Goal: Information Seeking & Learning: Find specific fact

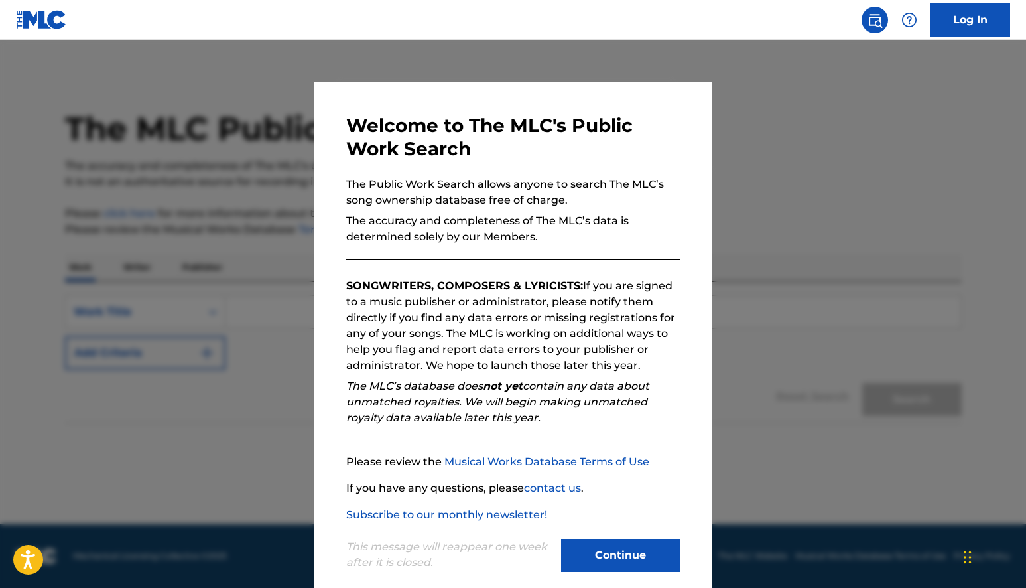
click at [619, 555] on button "Continue" at bounding box center [620, 555] width 119 height 33
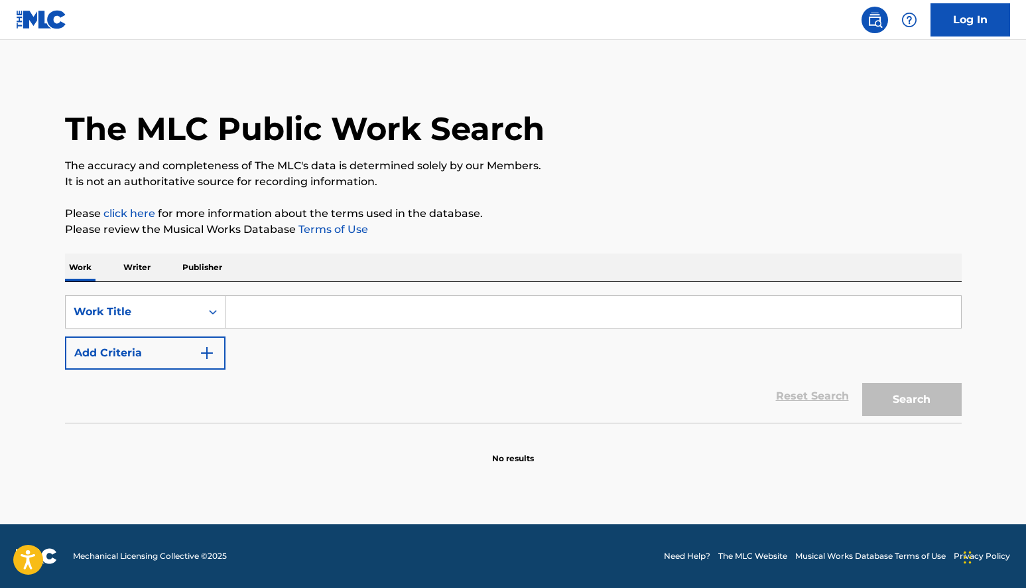
click at [284, 319] on input "Search Form" at bounding box center [592, 312] width 735 height 32
click at [142, 271] on p "Writer" at bounding box center [136, 267] width 35 height 28
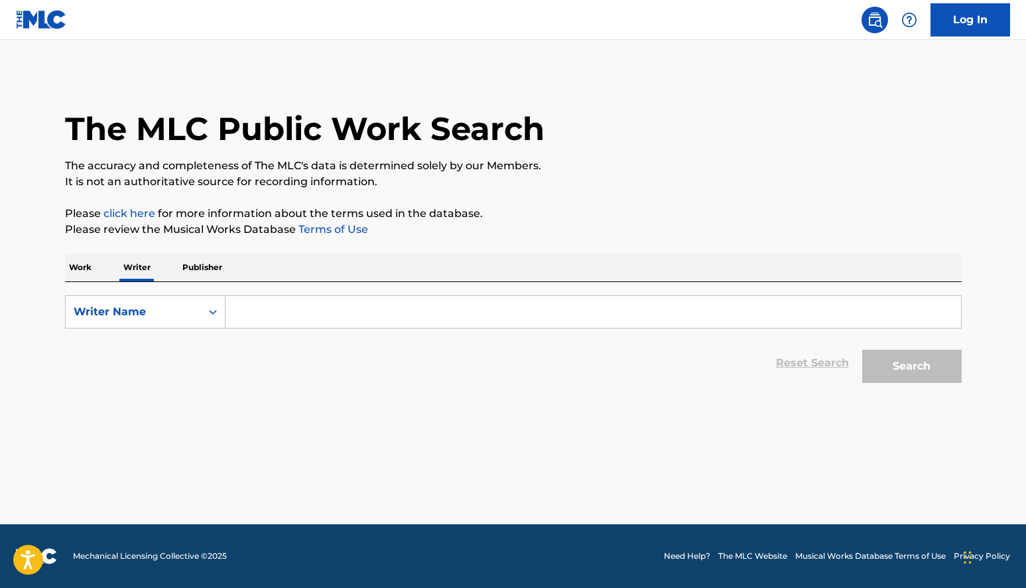
click at [269, 314] on input "Search Form" at bounding box center [592, 312] width 735 height 32
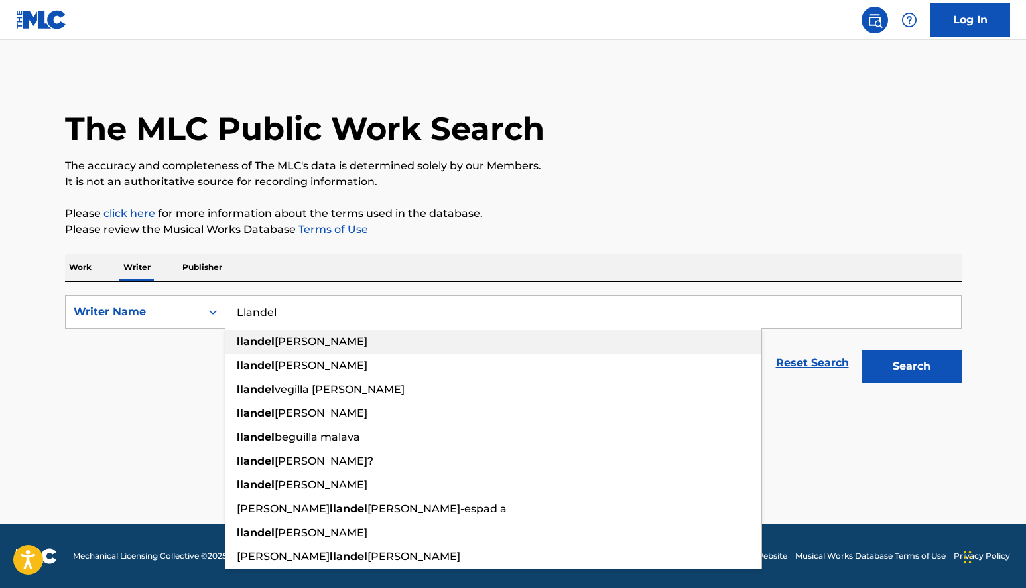
click at [294, 338] on span "[PERSON_NAME]" at bounding box center [321, 341] width 93 height 13
type input "llandel [PERSON_NAME]"
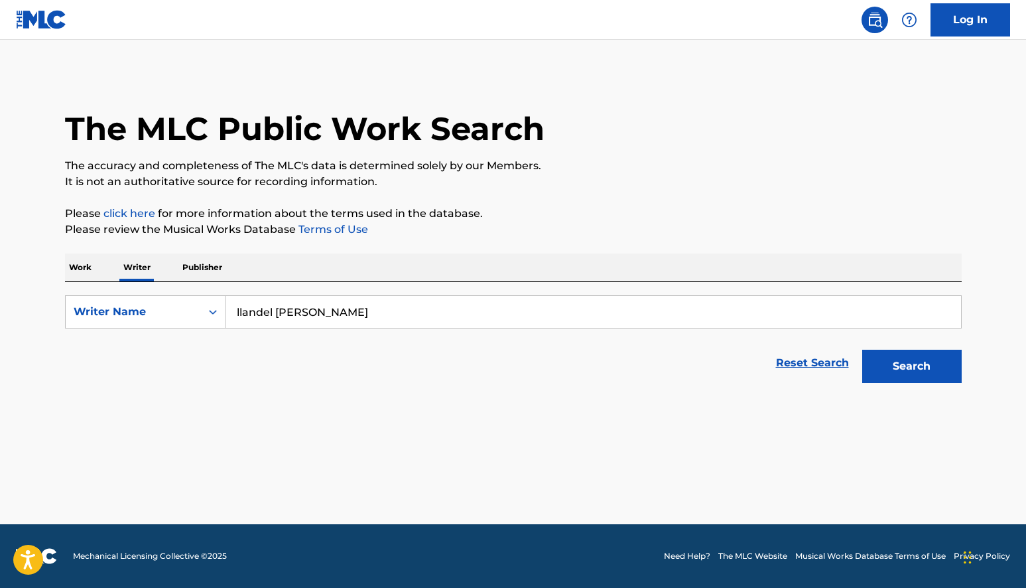
click at [934, 367] on button "Search" at bounding box center [911, 365] width 99 height 33
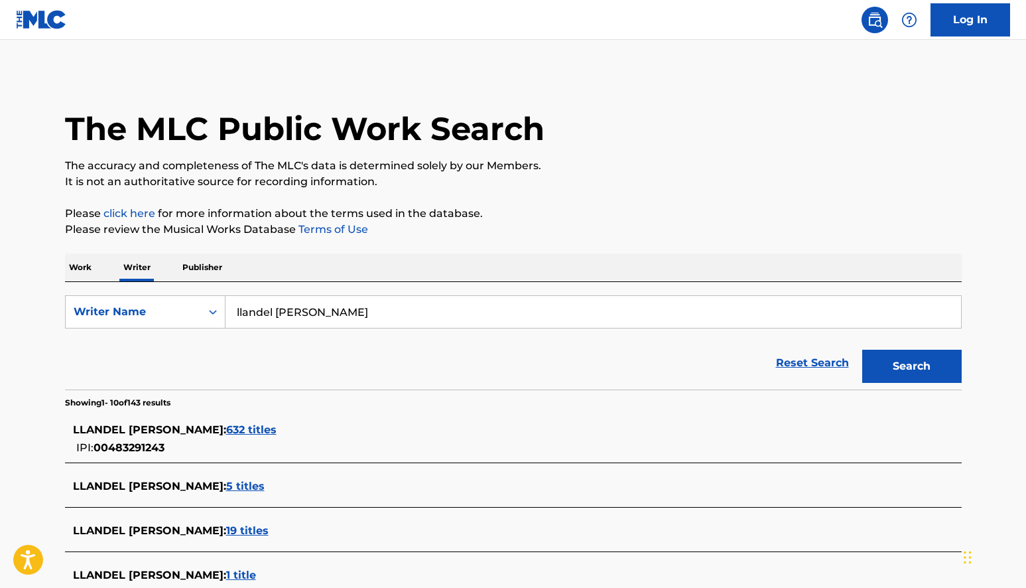
click at [274, 440] on div "LLANDEL [PERSON_NAME] : 632 titles IPI: 00483291243" at bounding box center [496, 439] width 846 height 34
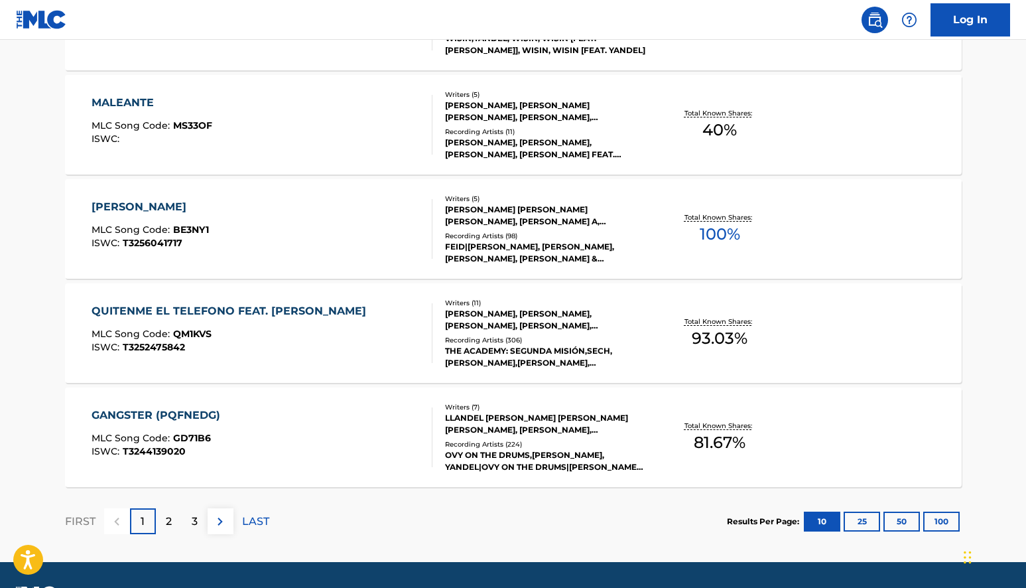
scroll to position [1005, 0]
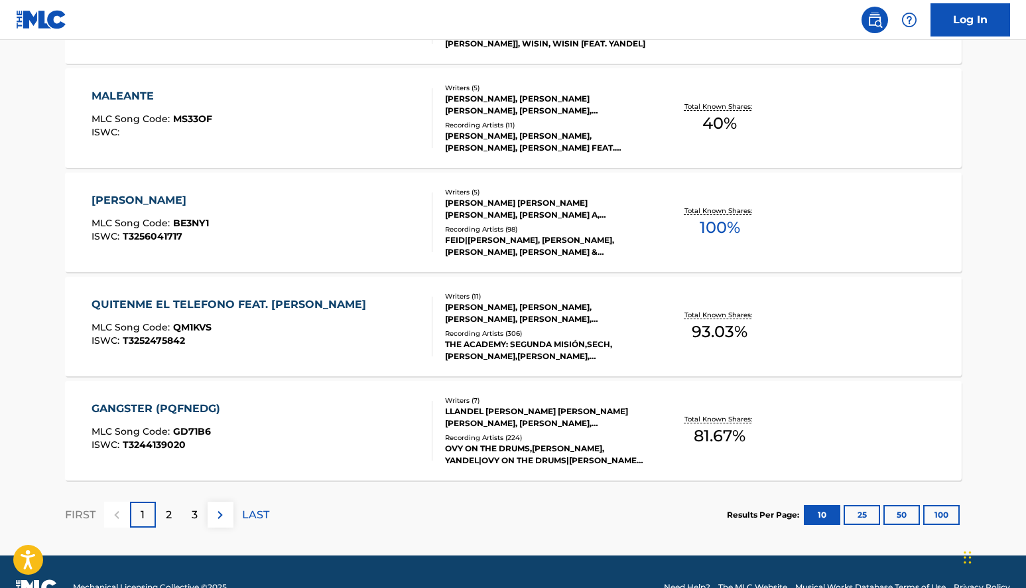
click at [170, 518] on p "2" at bounding box center [169, 515] width 6 height 16
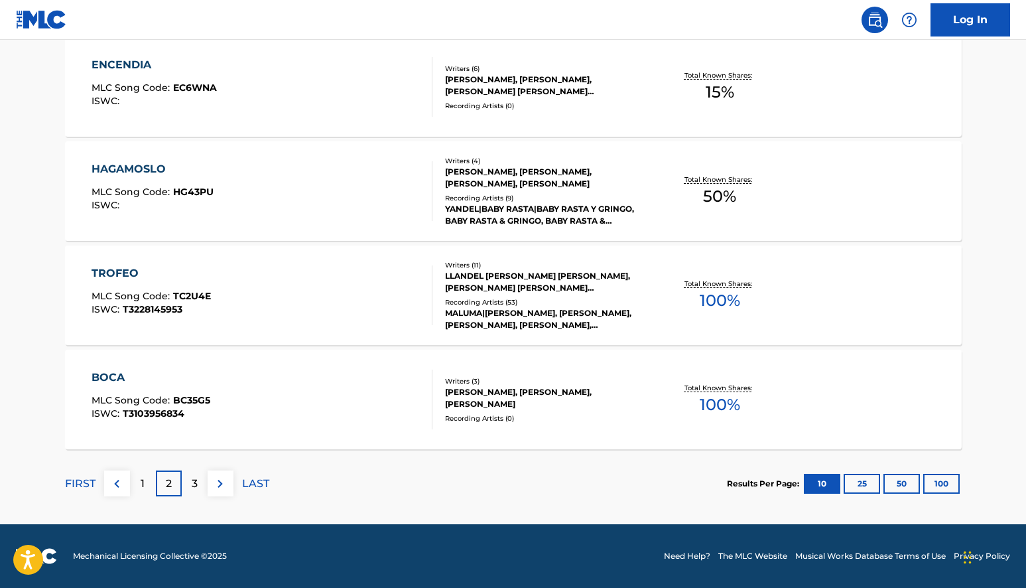
scroll to position [1036, 0]
click at [190, 479] on div "3" at bounding box center [195, 483] width 26 height 26
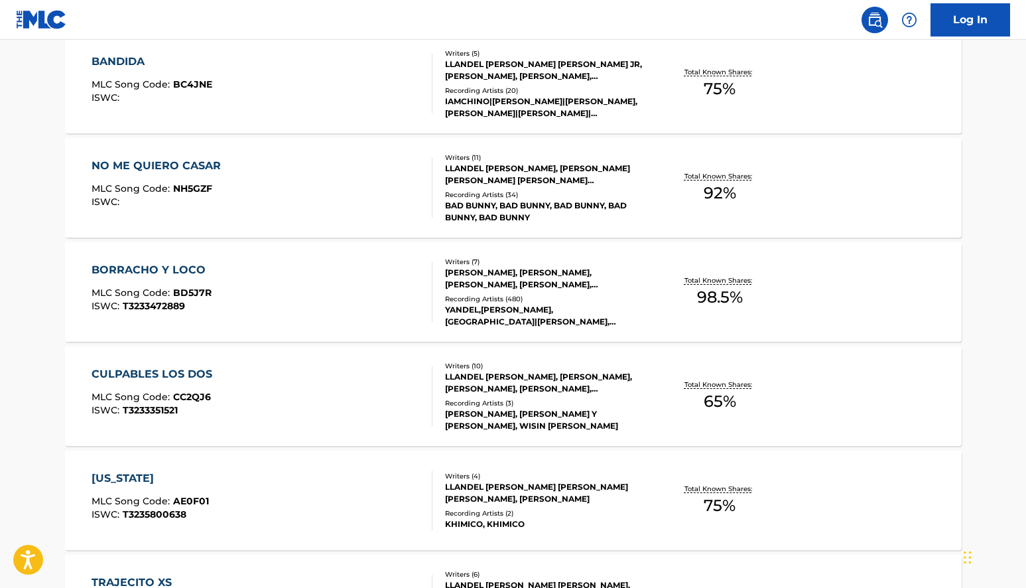
scroll to position [440, 0]
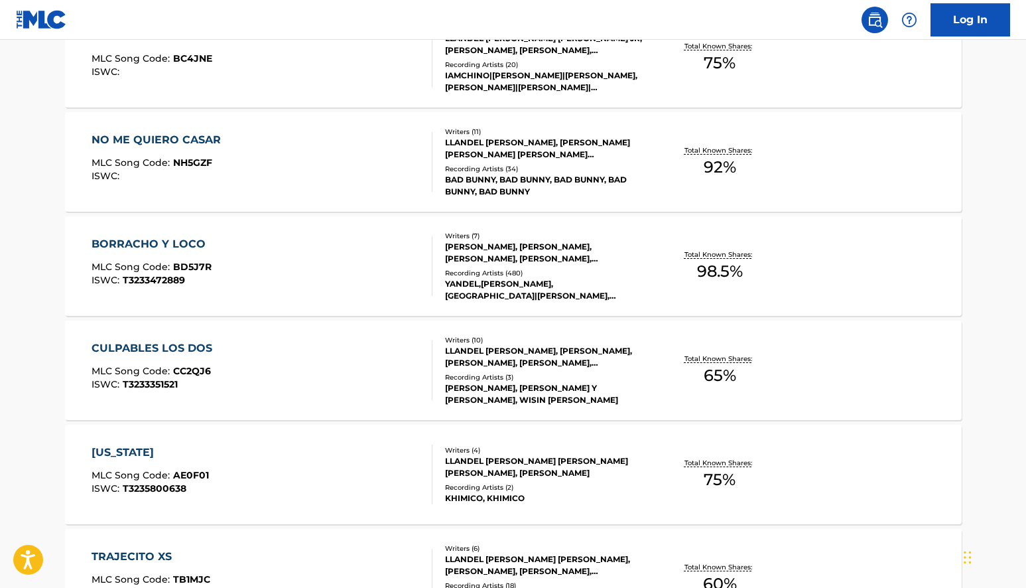
click at [164, 354] on div "CULPABLES LOS DOS" at bounding box center [155, 348] width 127 height 16
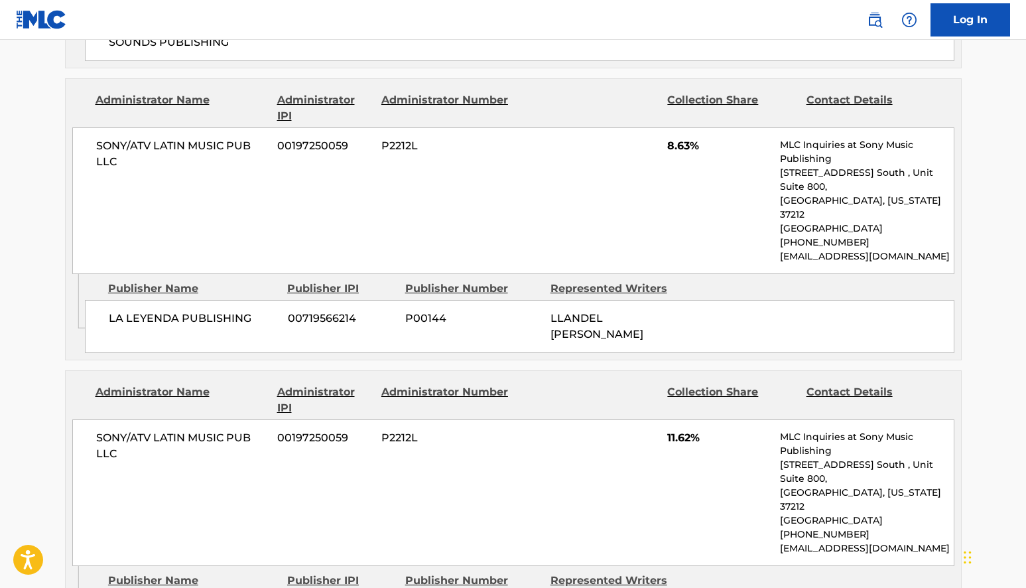
scroll to position [1633, 0]
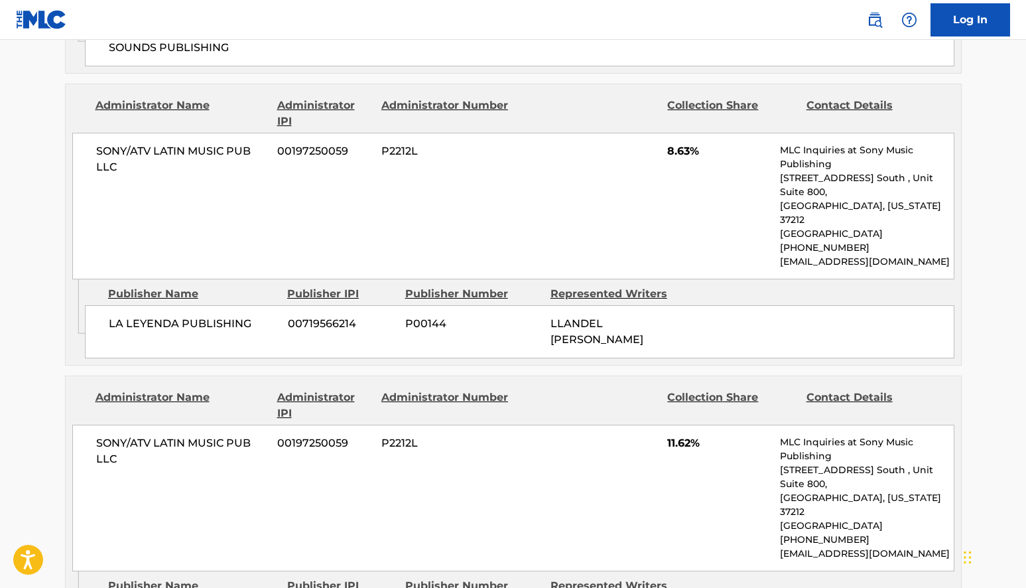
click at [216, 316] on span "LA LEYENDA PUBLISHING" at bounding box center [193, 324] width 169 height 16
click at [303, 316] on span "00719566214" at bounding box center [341, 324] width 107 height 16
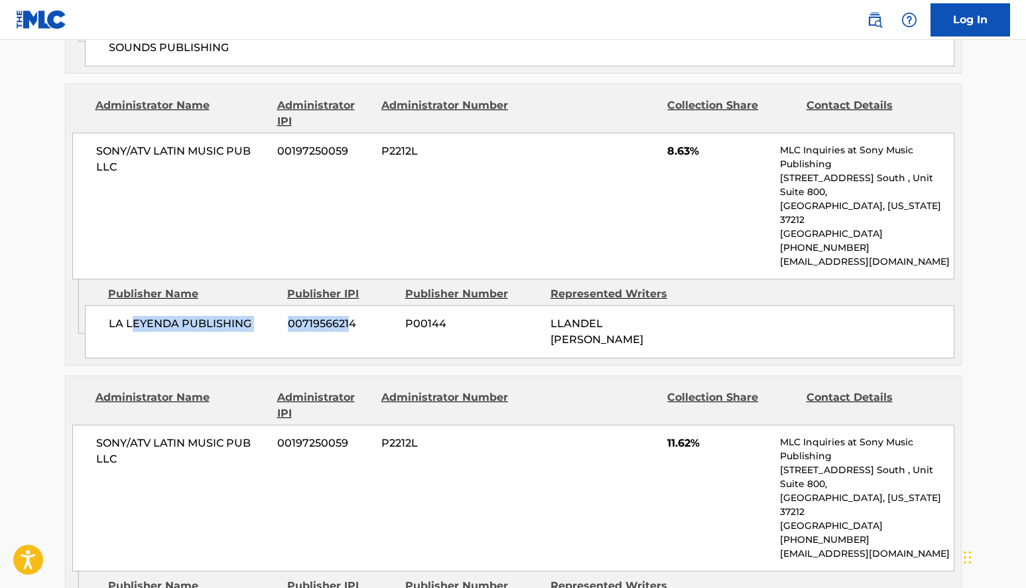
drag, startPoint x: 351, startPoint y: 262, endPoint x: 135, endPoint y: 259, distance: 215.6
click at [135, 305] on div "LA LEYENDA PUBLISHING 00719566214 P00144 LLANDEL [PERSON_NAME]" at bounding box center [519, 331] width 869 height 53
click at [145, 316] on span "LA LEYENDA PUBLISHING" at bounding box center [193, 324] width 169 height 16
click at [146, 316] on span "LA LEYENDA PUBLISHING" at bounding box center [193, 324] width 169 height 16
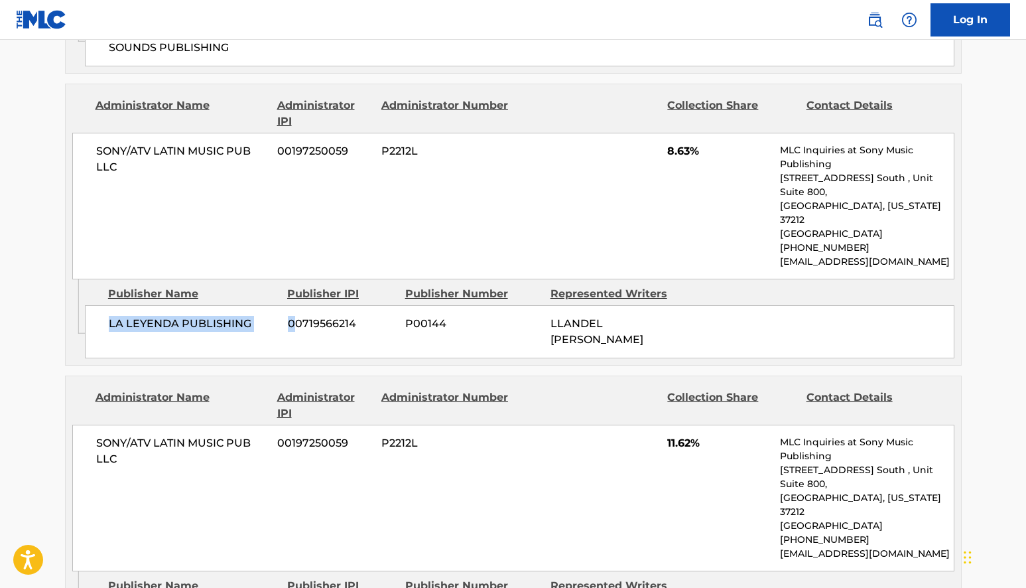
click at [297, 316] on span "00719566214" at bounding box center [341, 324] width 107 height 16
click at [330, 316] on span "00719566214" at bounding box center [341, 324] width 107 height 16
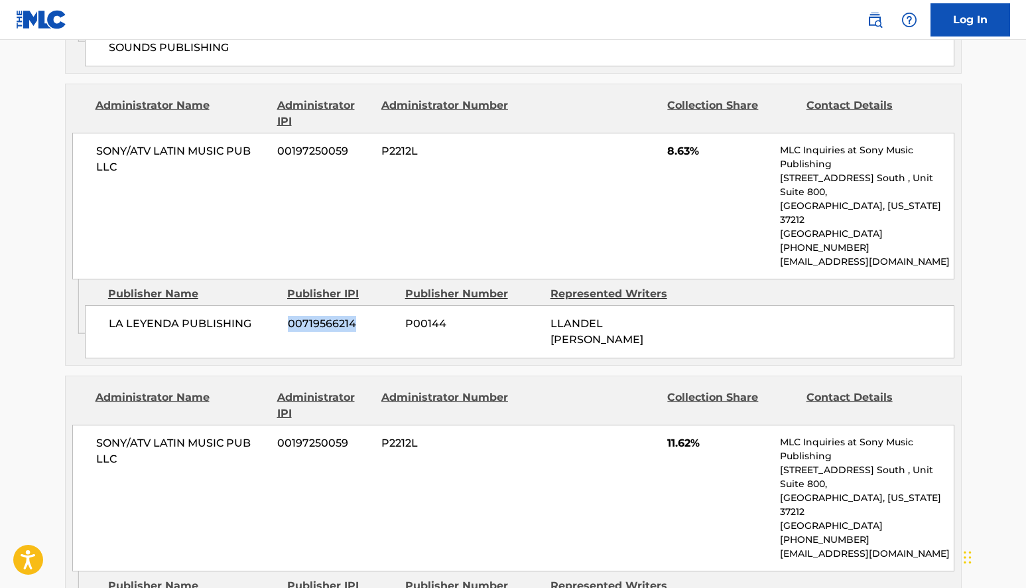
click at [354, 305] on div "LA LEYENDA PUBLISHING 00719566214 P00144 LLANDEL [PERSON_NAME]" at bounding box center [519, 331] width 869 height 53
click at [311, 305] on div "LA LEYENDA PUBLISHING 00719566214 P00144 LLANDEL [PERSON_NAME]" at bounding box center [519, 331] width 869 height 53
drag, startPoint x: 105, startPoint y: 265, endPoint x: 385, endPoint y: 279, distance: 280.2
click at [385, 305] on div "LA LEYENDA PUBLISHING 00719566214 P00144 LLANDEL [PERSON_NAME]" at bounding box center [519, 331] width 869 height 53
copy div "LA LEYENDA PUBLISHING 00719566214"
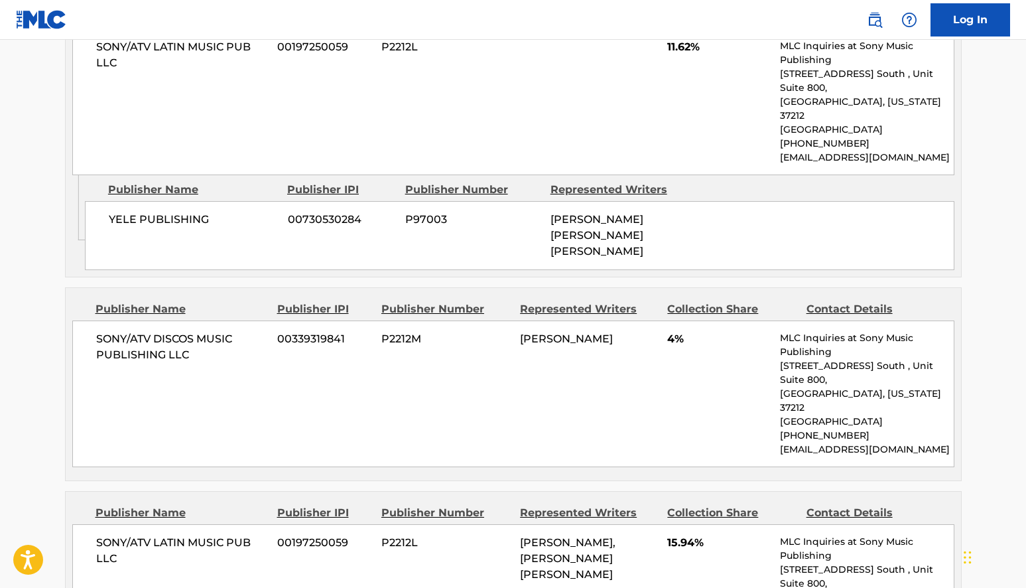
scroll to position [1980, 0]
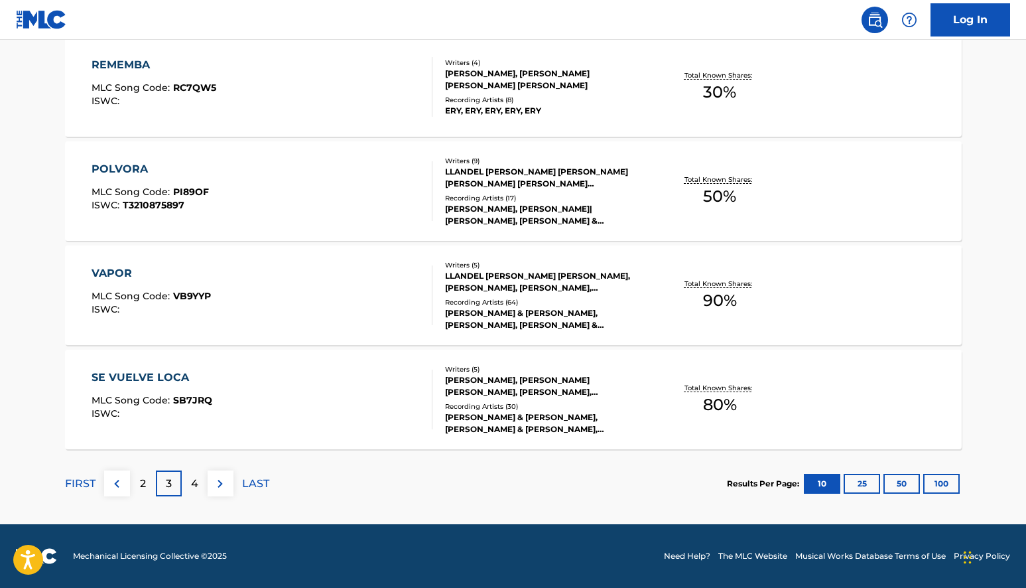
scroll to position [1036, 0]
click at [182, 485] on div "4" at bounding box center [195, 483] width 26 height 26
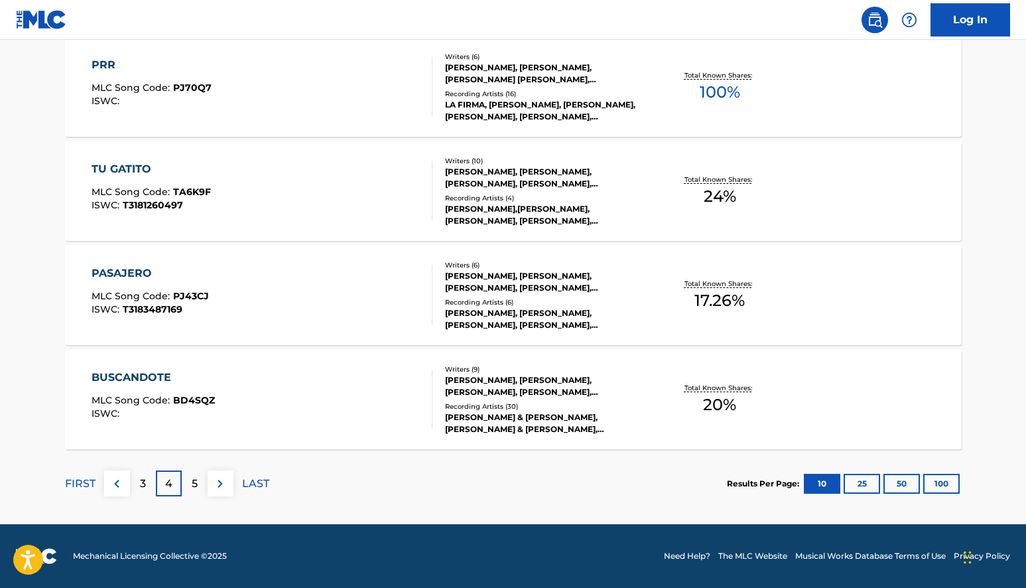
click at [157, 383] on div "BUSCANDOTE" at bounding box center [153, 377] width 123 height 16
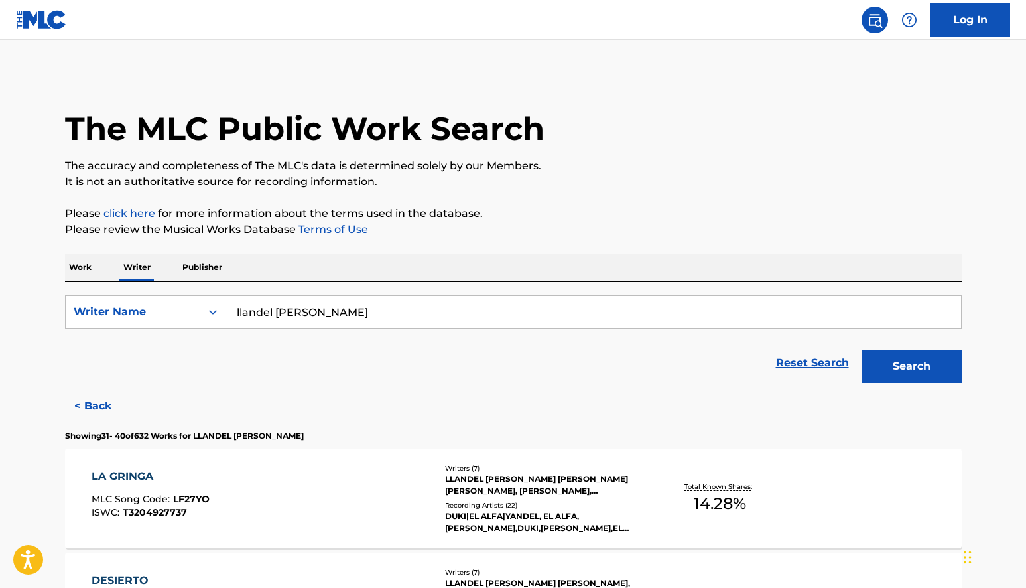
drag, startPoint x: 417, startPoint y: 306, endPoint x: 318, endPoint y: 308, distance: 98.8
click at [318, 308] on input "llandel [PERSON_NAME]" at bounding box center [592, 312] width 735 height 32
type input "llandel [PERSON_NAME]"
click at [911, 366] on button "Search" at bounding box center [911, 365] width 99 height 33
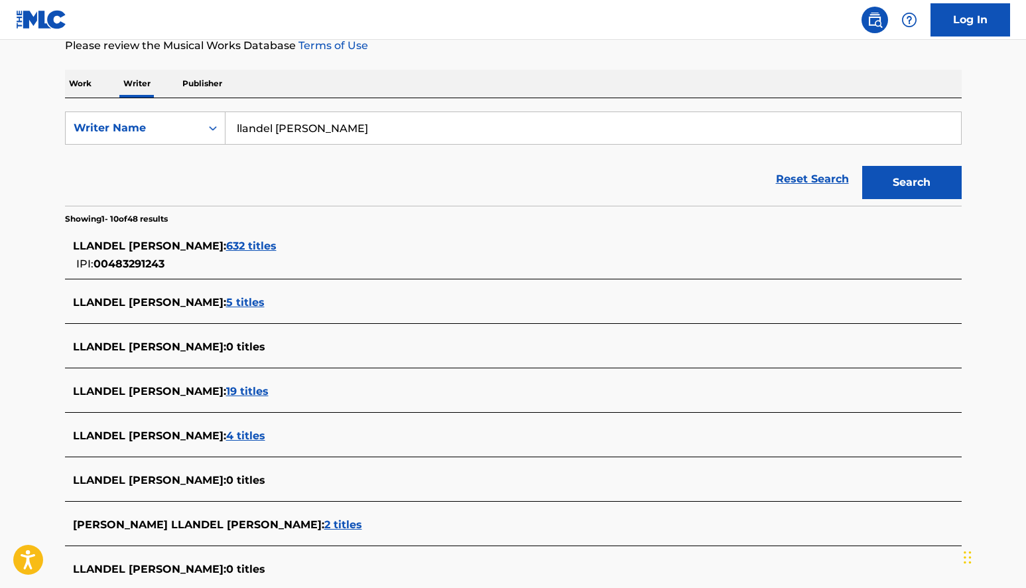
scroll to position [210, 0]
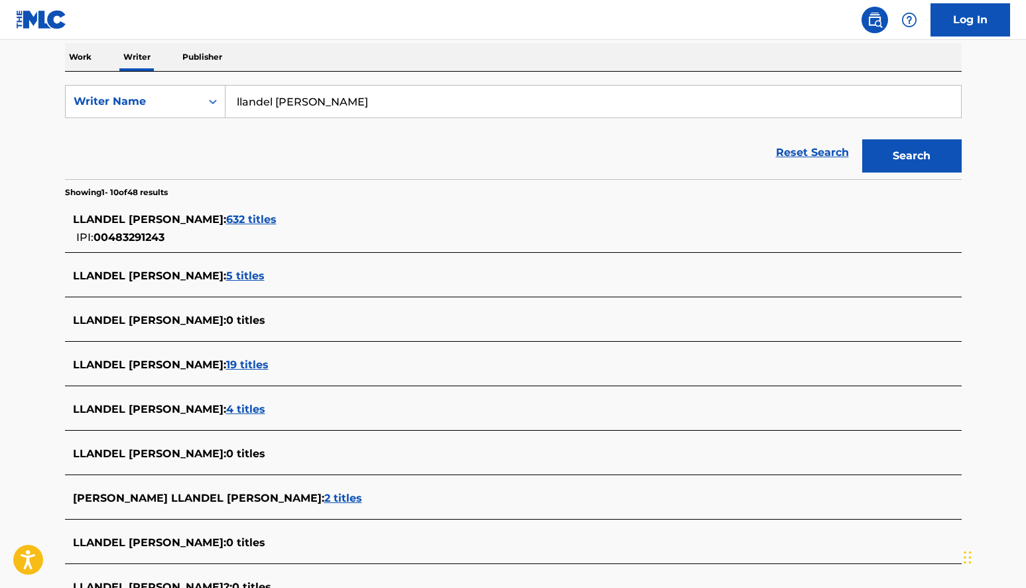
click at [269, 363] on span "19 titles" at bounding box center [247, 364] width 42 height 13
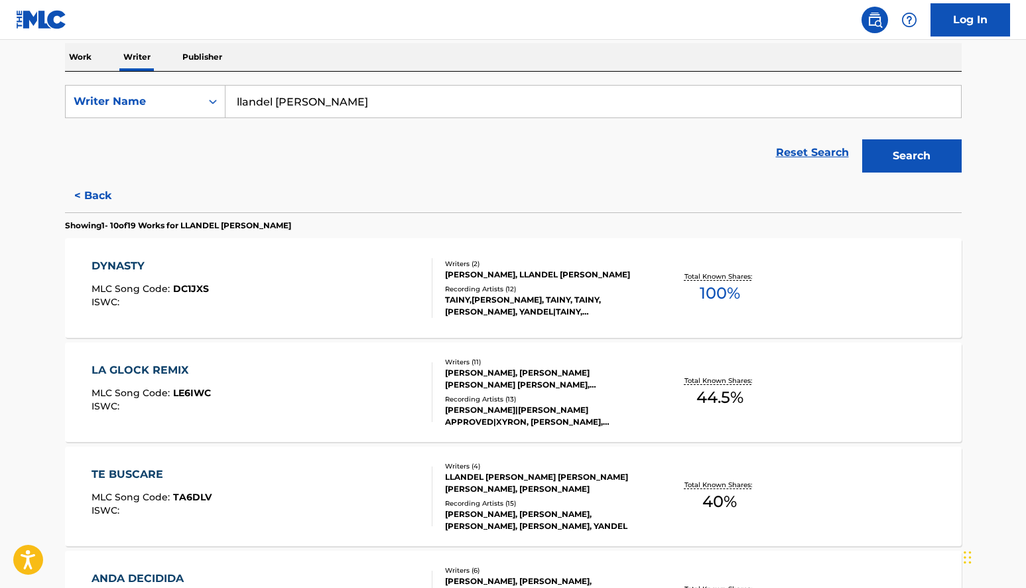
click at [242, 294] on div "DYNASTY MLC Song Code : DC1JXS ISWC :" at bounding box center [262, 288] width 341 height 60
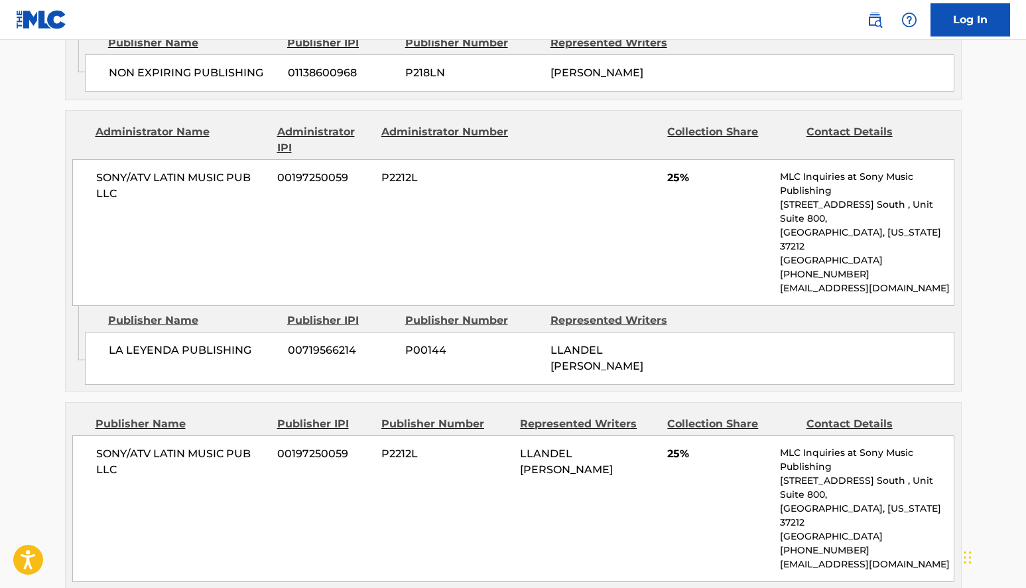
scroll to position [851, 0]
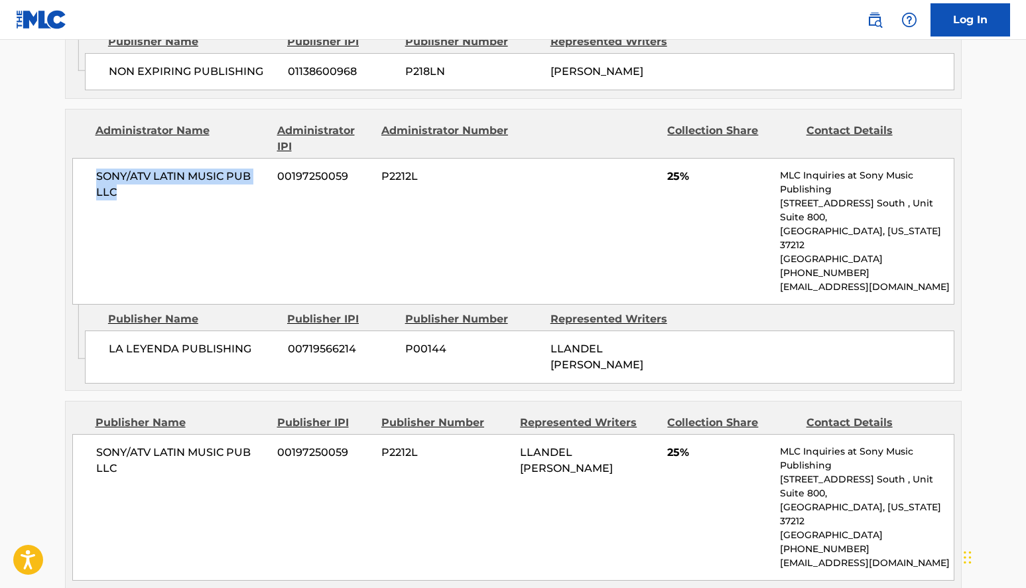
drag, startPoint x: 119, startPoint y: 176, endPoint x: 82, endPoint y: 155, distance: 42.4
click at [82, 158] on div "SONY/ATV LATIN MUSIC PUB LLC 00197250059 P2212L 25% MLC Inquiries at Sony Music…" at bounding box center [513, 231] width 882 height 147
click at [336, 182] on div "SONY/ATV LATIN MUSIC PUB LLC 00197250059 P2212L 25% MLC Inquiries at Sony Music…" at bounding box center [513, 231] width 882 height 147
drag, startPoint x: 438, startPoint y: 161, endPoint x: 82, endPoint y: 154, distance: 355.5
click at [80, 158] on div "SONY/ATV LATIN MUSIC PUB LLC 00197250059 P2212L 25% MLC Inquiries at Sony Music…" at bounding box center [513, 231] width 882 height 147
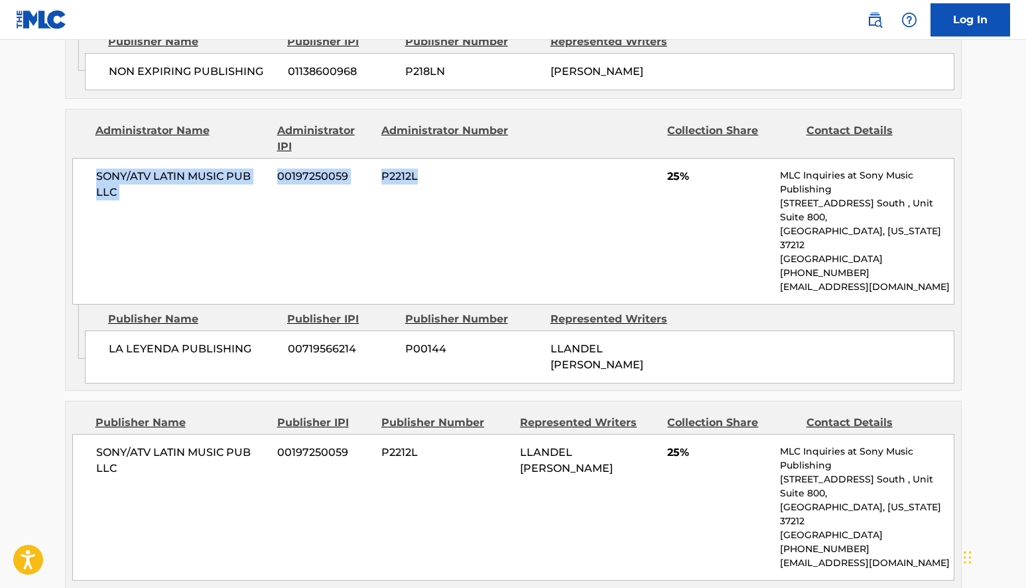
copy div "SONY/ATV LATIN MUSIC PUB LLC 00197250059 P2212L"
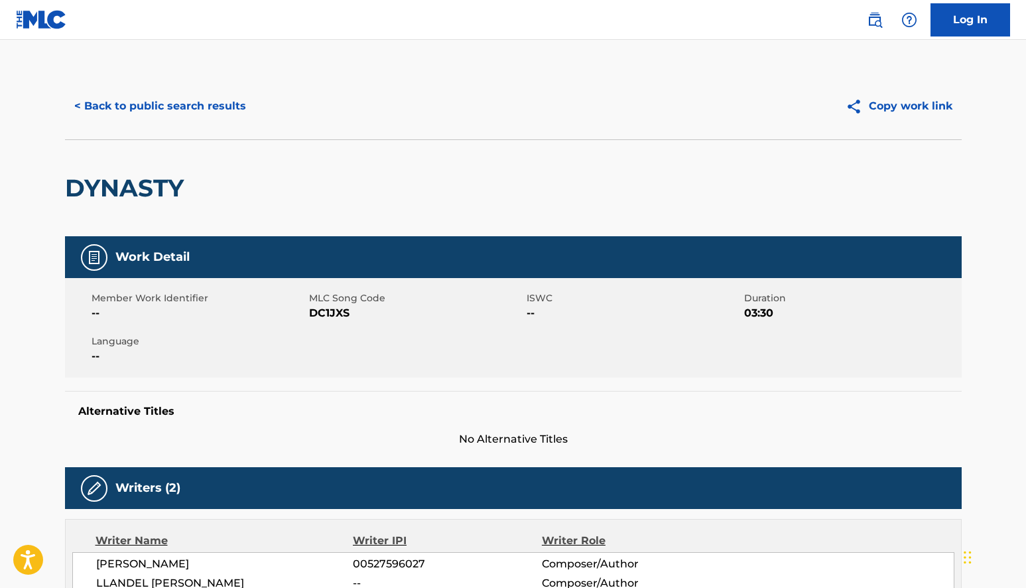
scroll to position [0, 0]
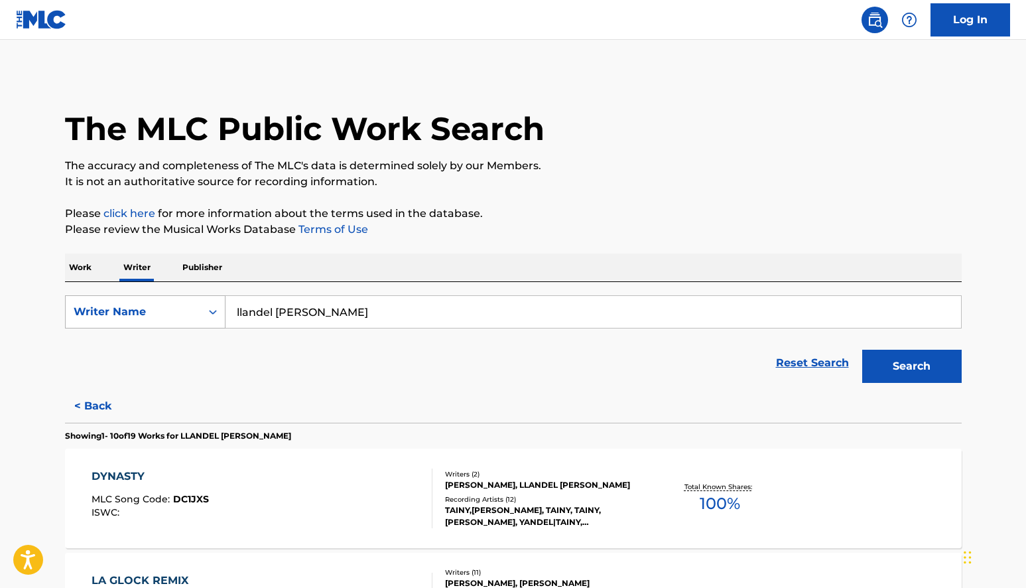
drag, startPoint x: 332, startPoint y: 311, endPoint x: 133, endPoint y: 311, distance: 199.6
click at [133, 311] on div "SearchWithCriteriaf1b5d87a-2431-4a48-b1d0-e514eabfccbc Writer Name llandel [PER…" at bounding box center [513, 311] width 897 height 33
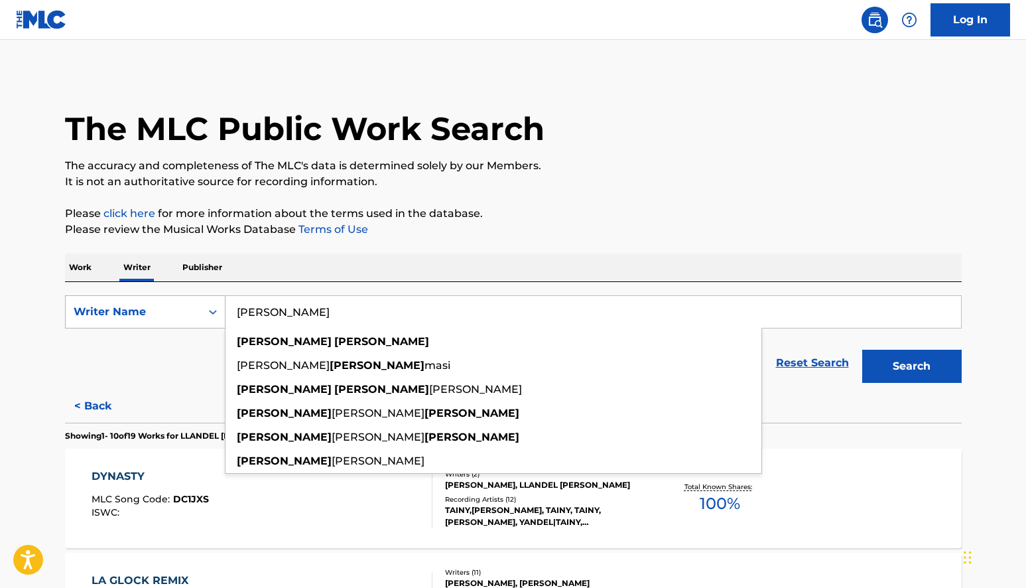
type input "[PERSON_NAME]"
click at [911, 366] on button "Search" at bounding box center [911, 365] width 99 height 33
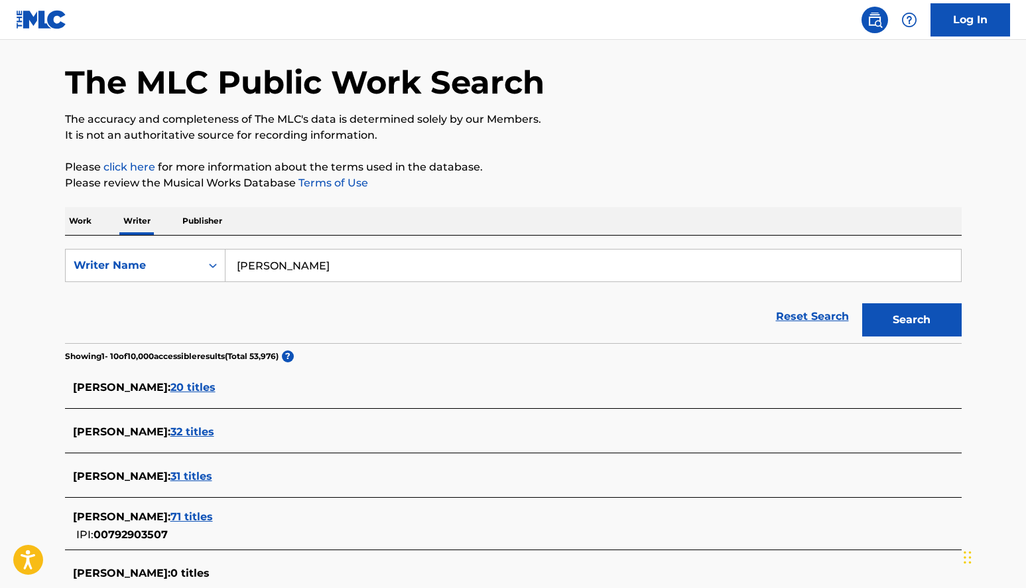
scroll to position [93, 0]
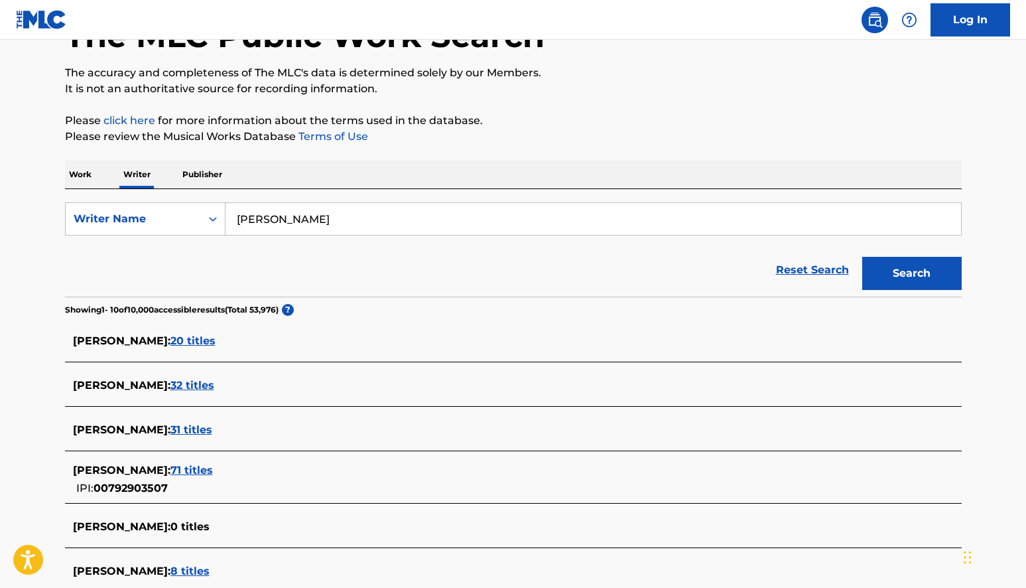
click at [194, 343] on span "20 titles" at bounding box center [192, 340] width 45 height 13
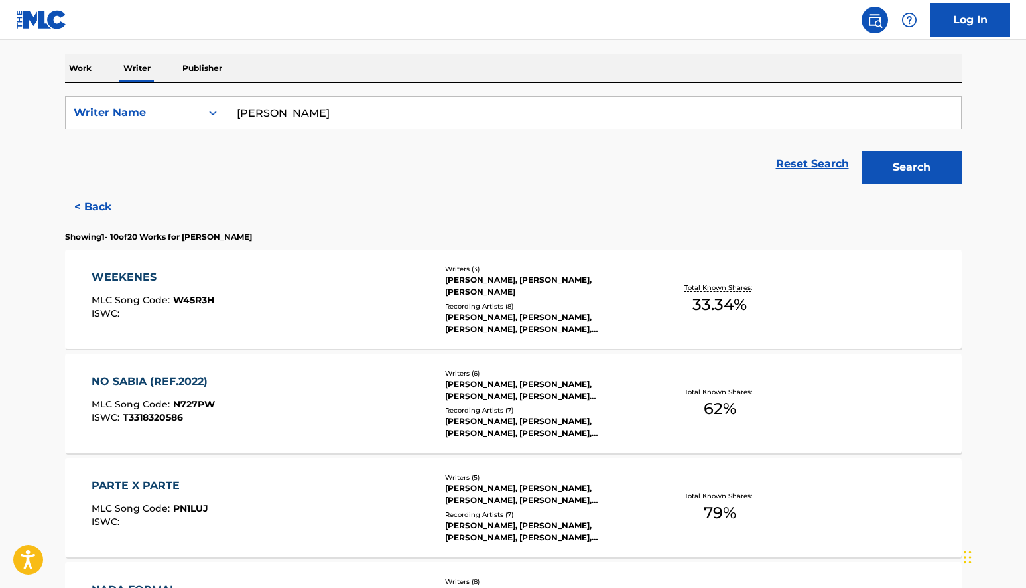
scroll to position [216, 0]
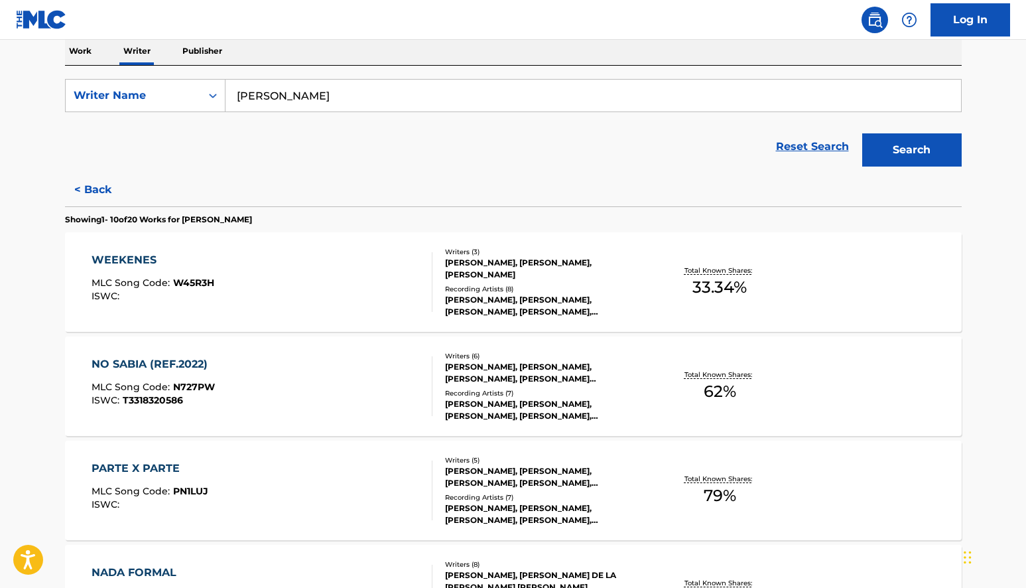
click at [238, 287] on div "WEEKENES MLC Song Code : W45R3H ISWC :" at bounding box center [262, 282] width 341 height 60
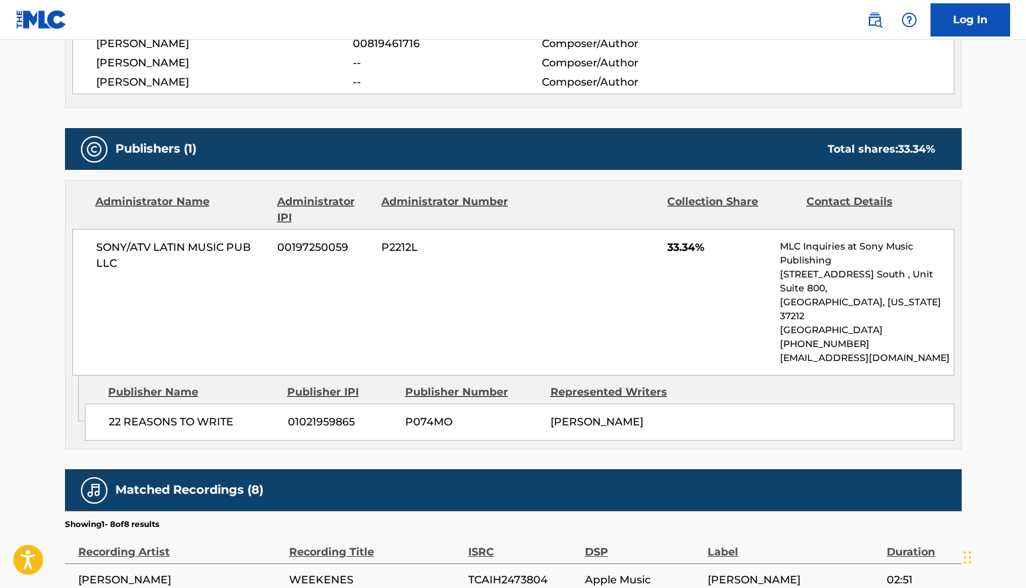
scroll to position [428, 0]
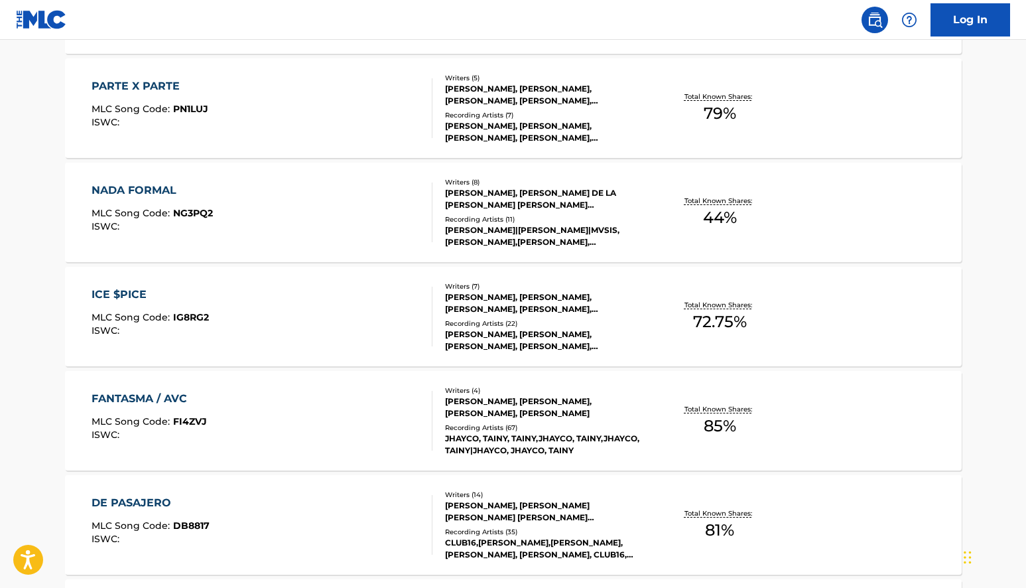
scroll to position [614, 0]
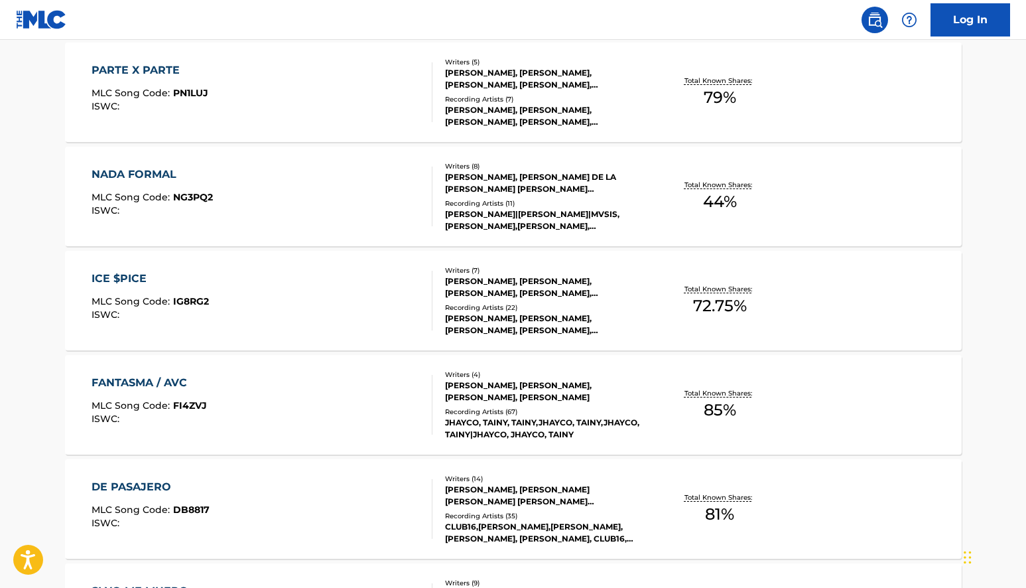
click at [247, 383] on div "FANTASMA / AVC MLC Song Code : FI4ZVJ ISWC :" at bounding box center [262, 405] width 341 height 60
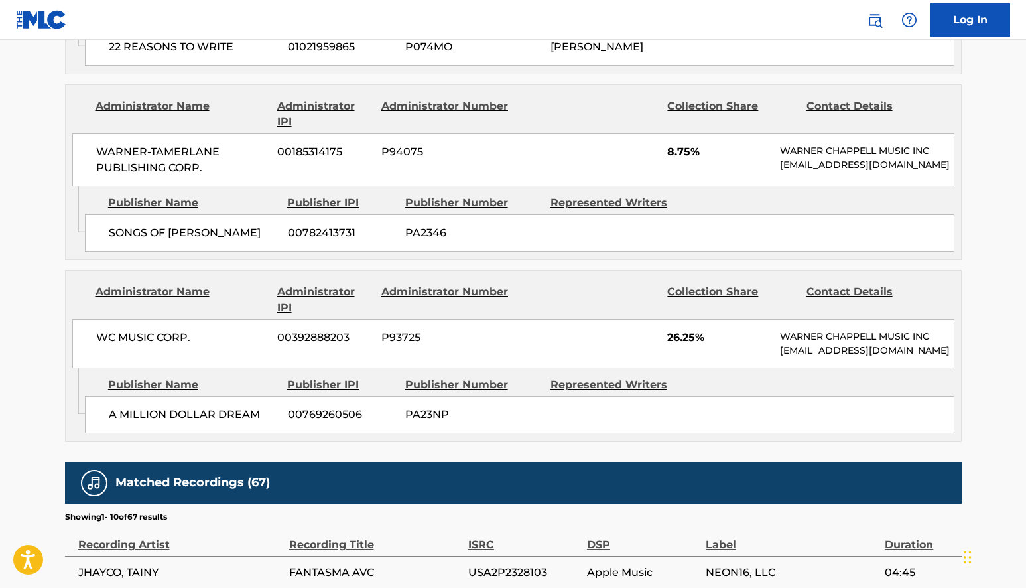
scroll to position [1214, 0]
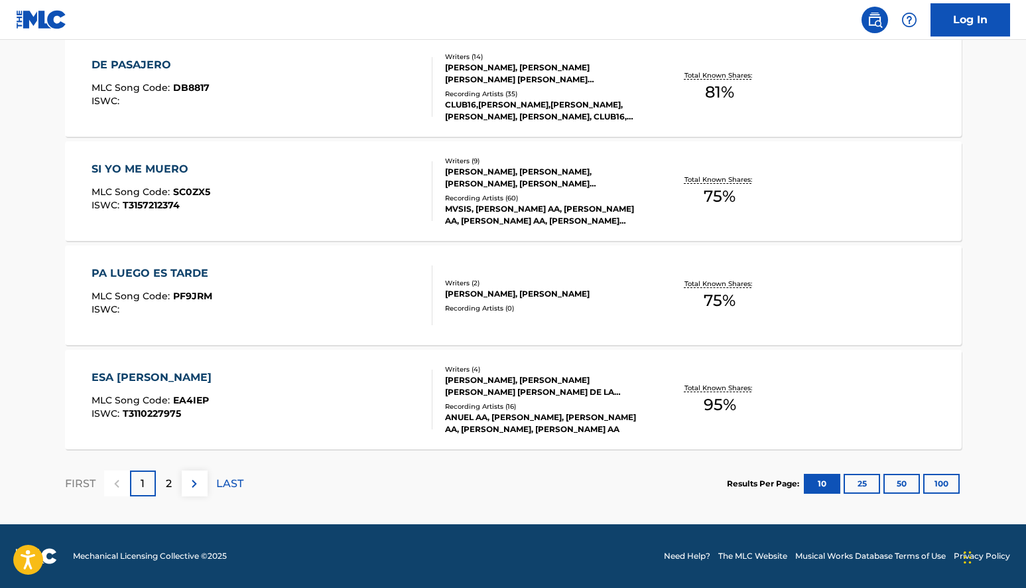
scroll to position [1036, 0]
click at [169, 479] on p "2" at bounding box center [169, 483] width 6 height 16
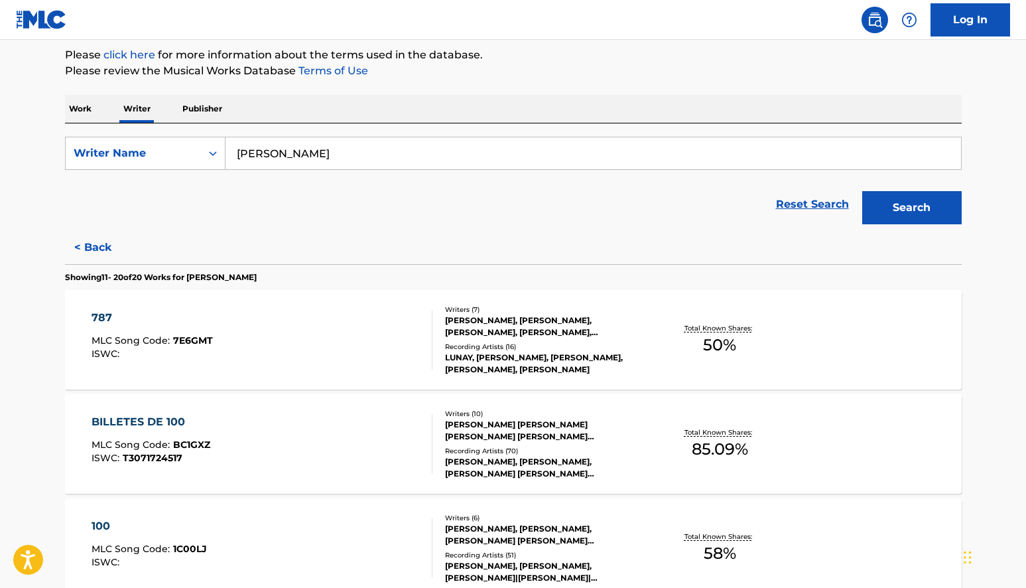
scroll to position [218, 0]
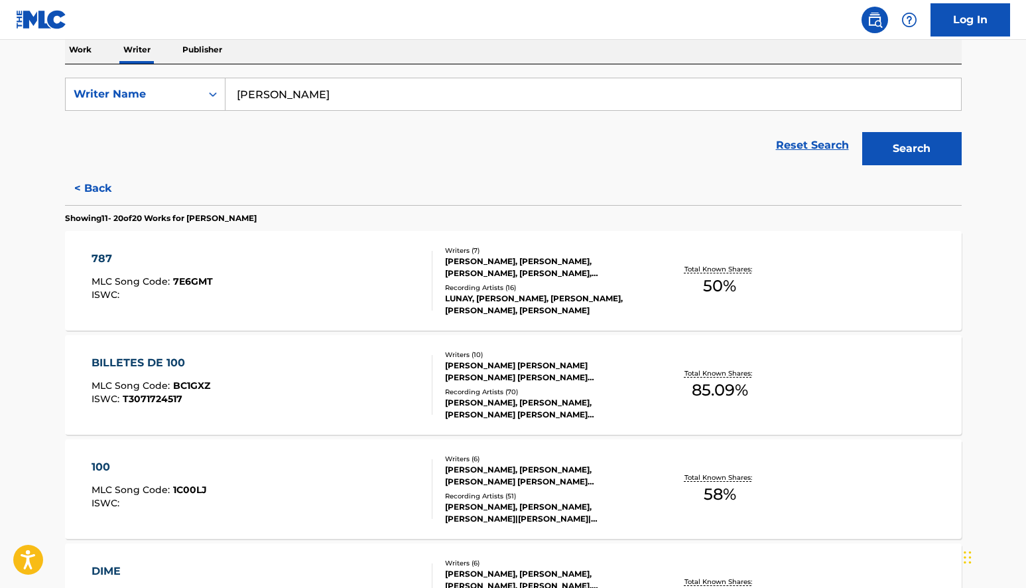
click at [506, 264] on div "[PERSON_NAME], [PERSON_NAME], [PERSON_NAME], [PERSON_NAME], [PERSON_NAME] [PERS…" at bounding box center [545, 267] width 200 height 24
